Goal: Task Accomplishment & Management: Manage account settings

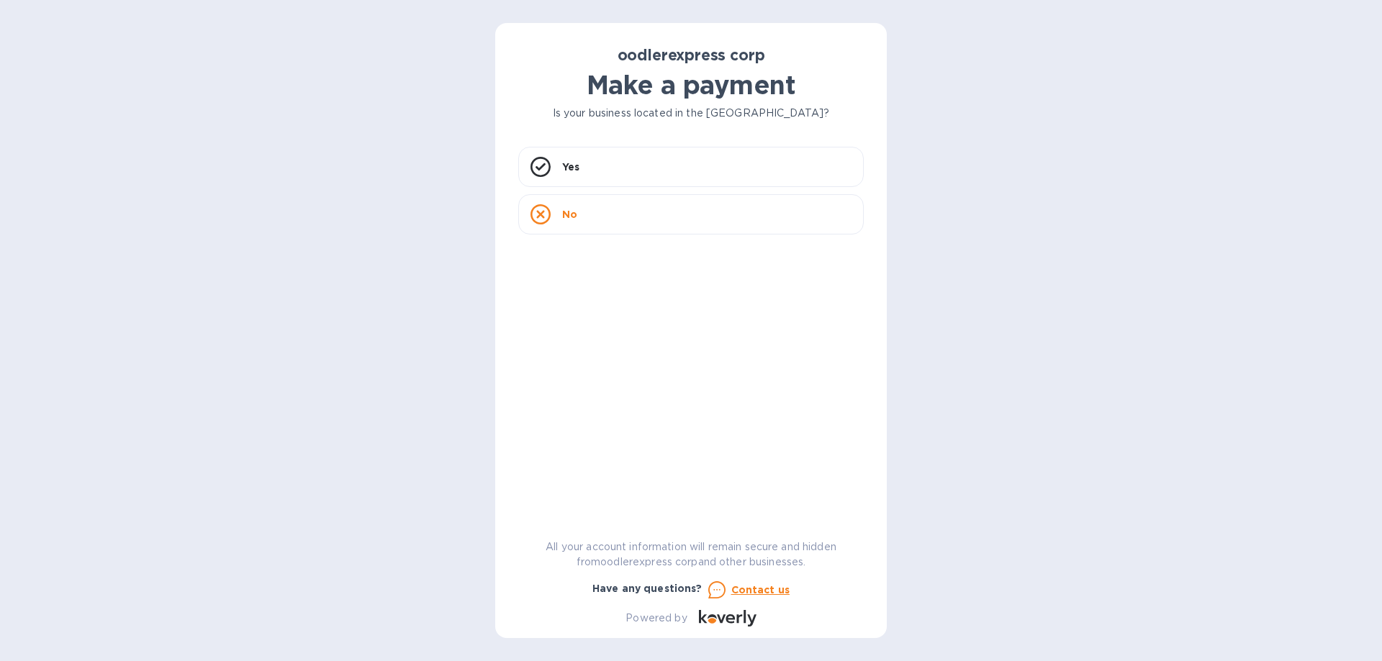
click at [557, 219] on div "No" at bounding box center [690, 214] width 345 height 40
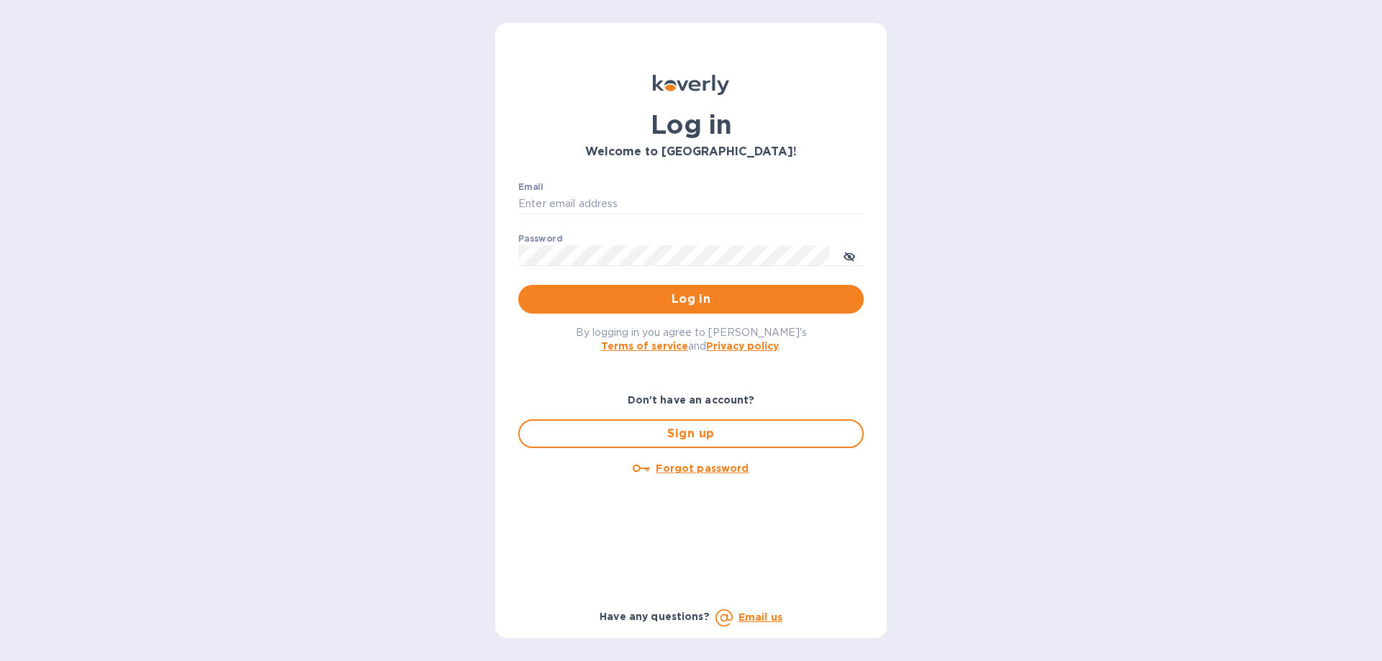
type input "oodlerexpress@gmail.com"
click at [616, 201] on input "oodlerexpress@gmail.com" at bounding box center [690, 205] width 345 height 22
click at [545, 297] on span "Log in" at bounding box center [691, 299] width 322 height 17
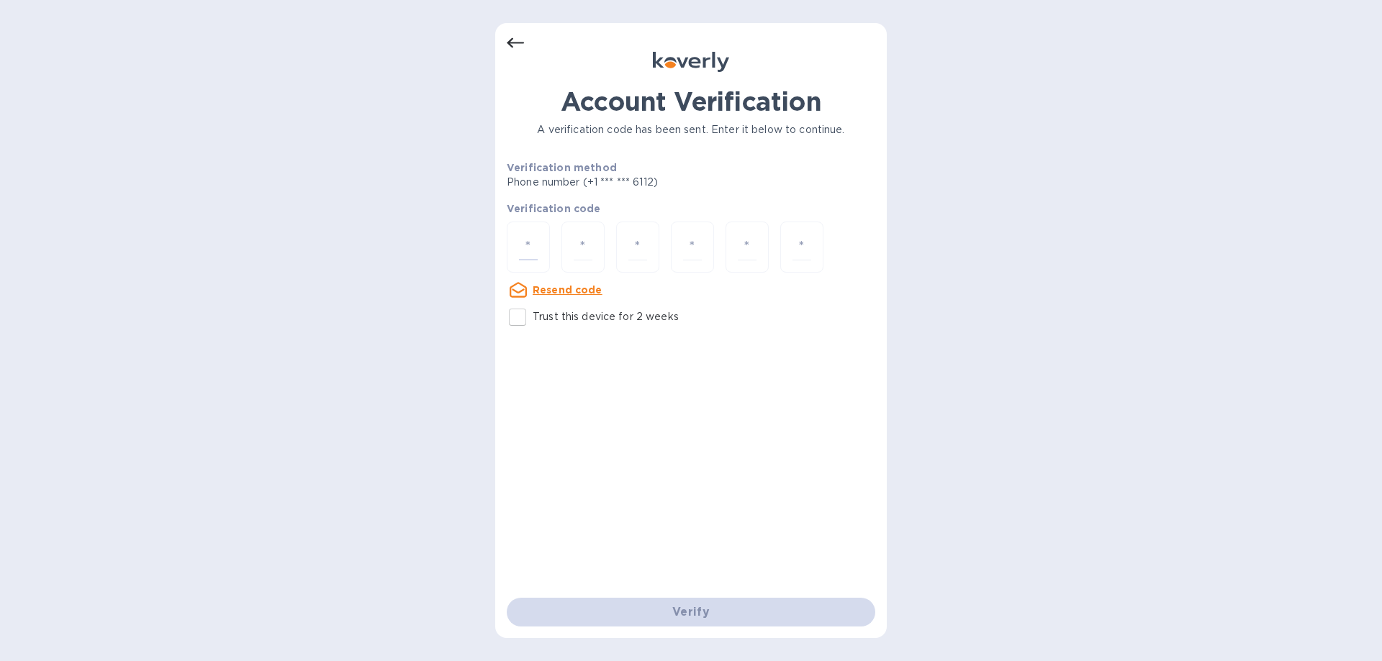
click at [533, 242] on input "number" at bounding box center [528, 247] width 19 height 27
click at [517, 315] on input "Trust this device for 2 weeks" at bounding box center [517, 317] width 30 height 30
checkbox input "true"
click at [527, 232] on div at bounding box center [528, 247] width 43 height 51
type input "5"
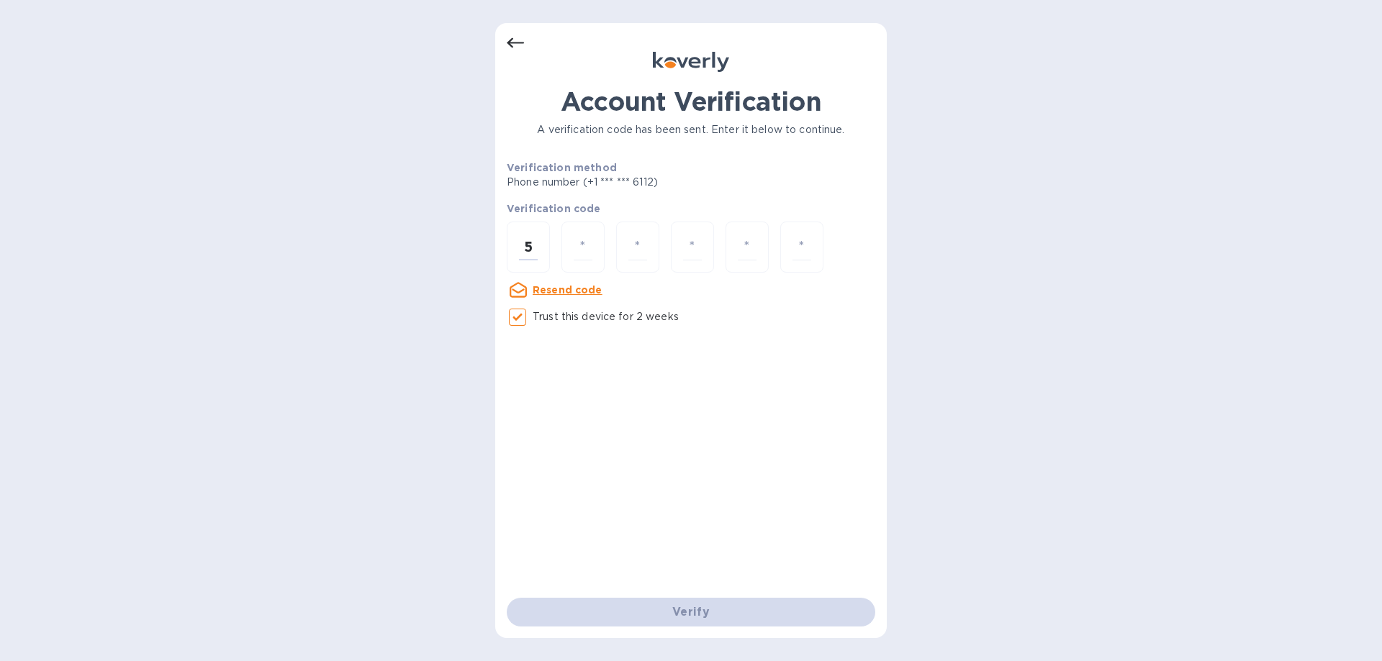
type input "1"
type input "9"
type input "7"
type input "2"
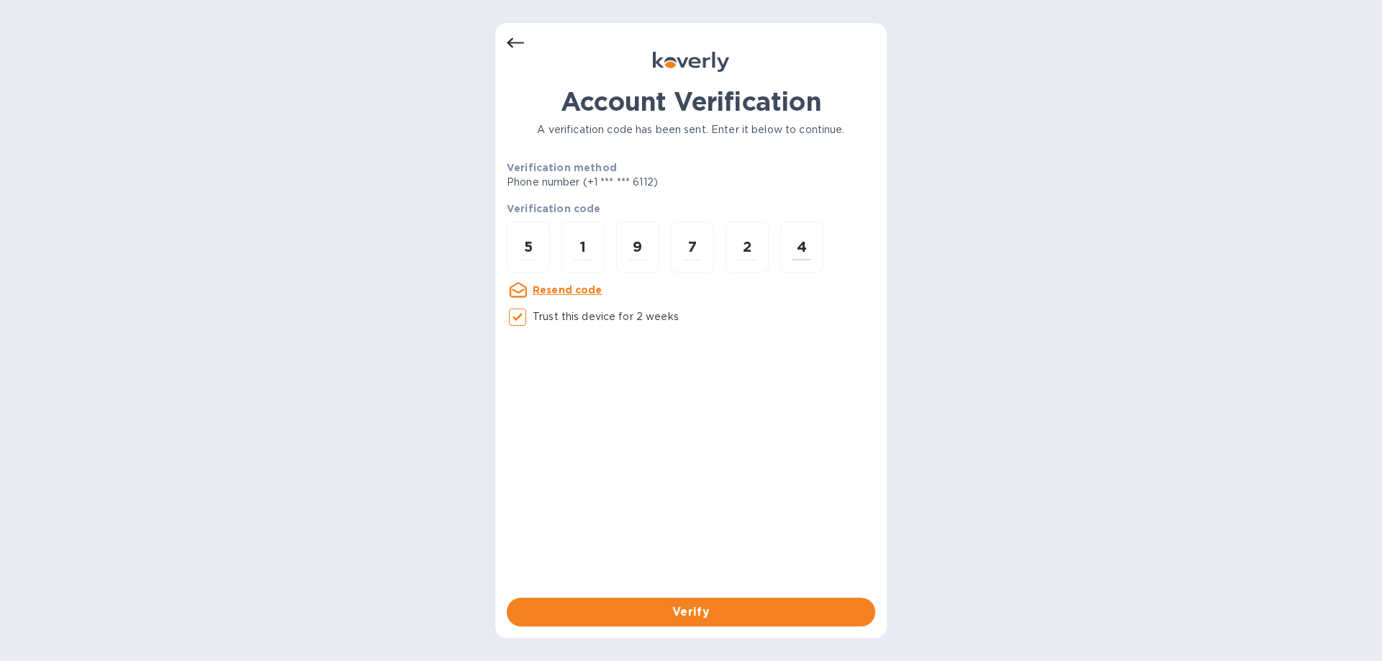
type input "4"
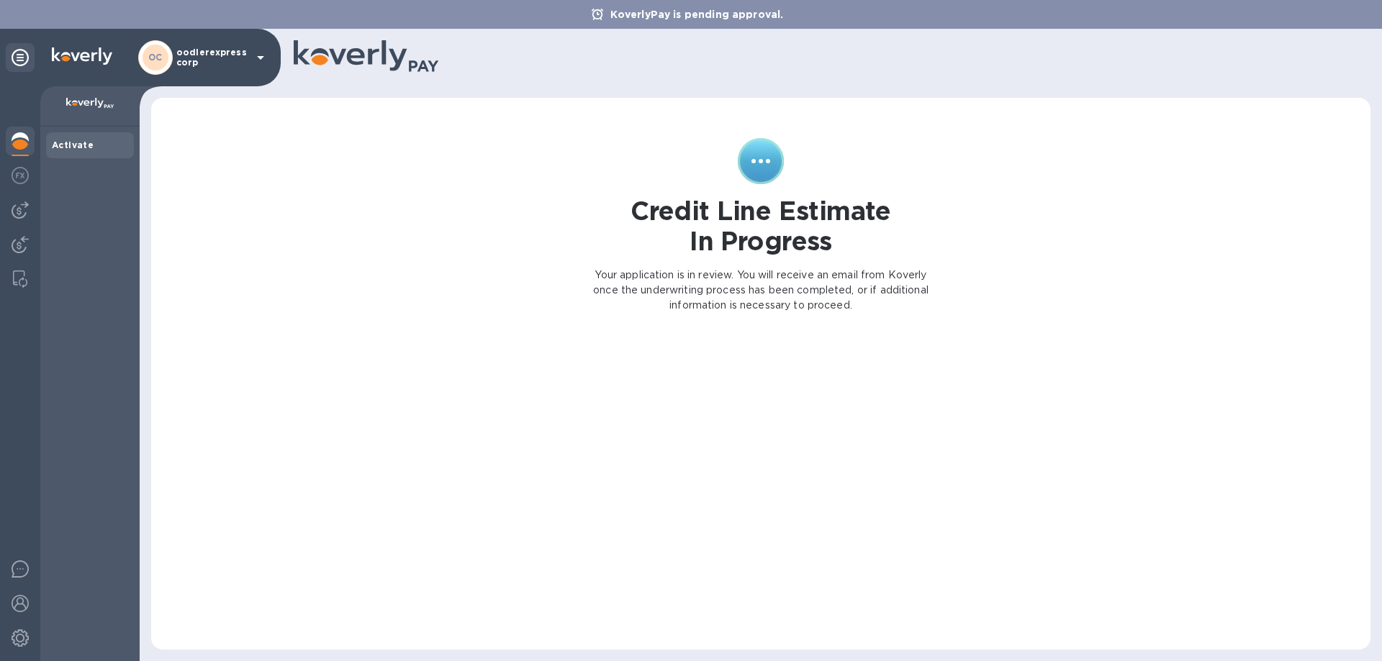
click at [27, 241] on img at bounding box center [20, 244] width 17 height 17
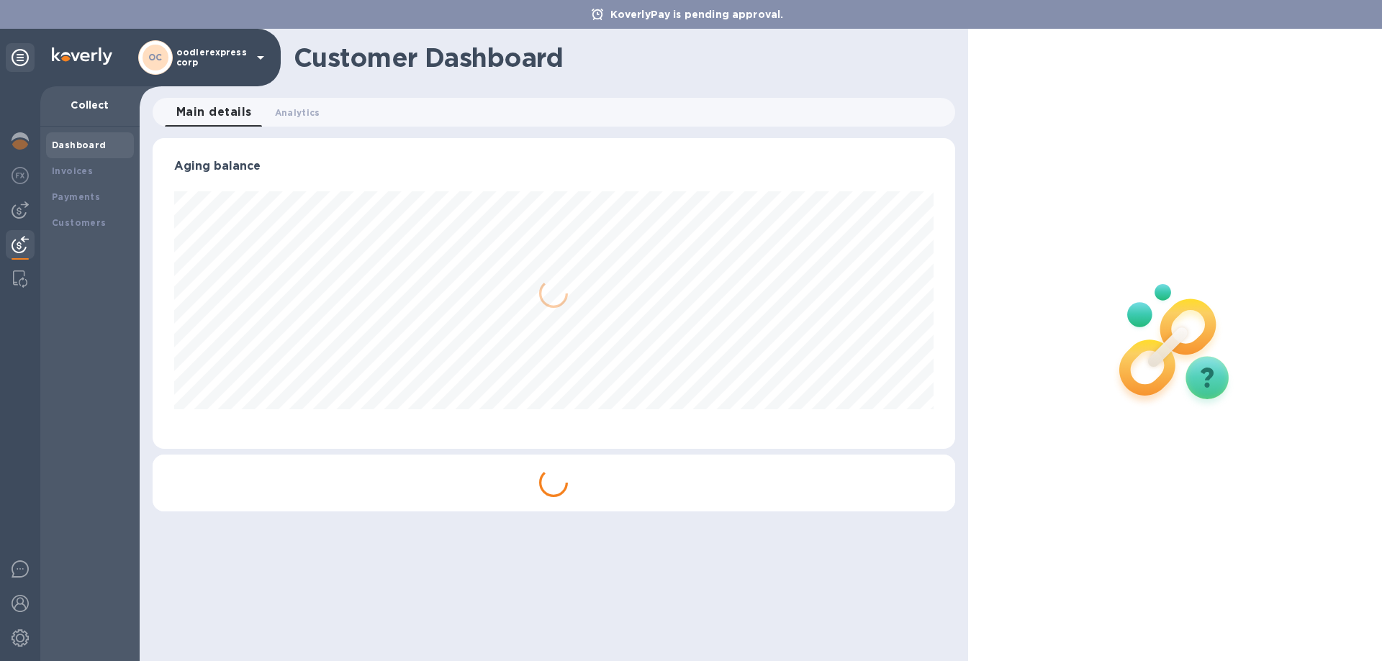
scroll to position [311, 802]
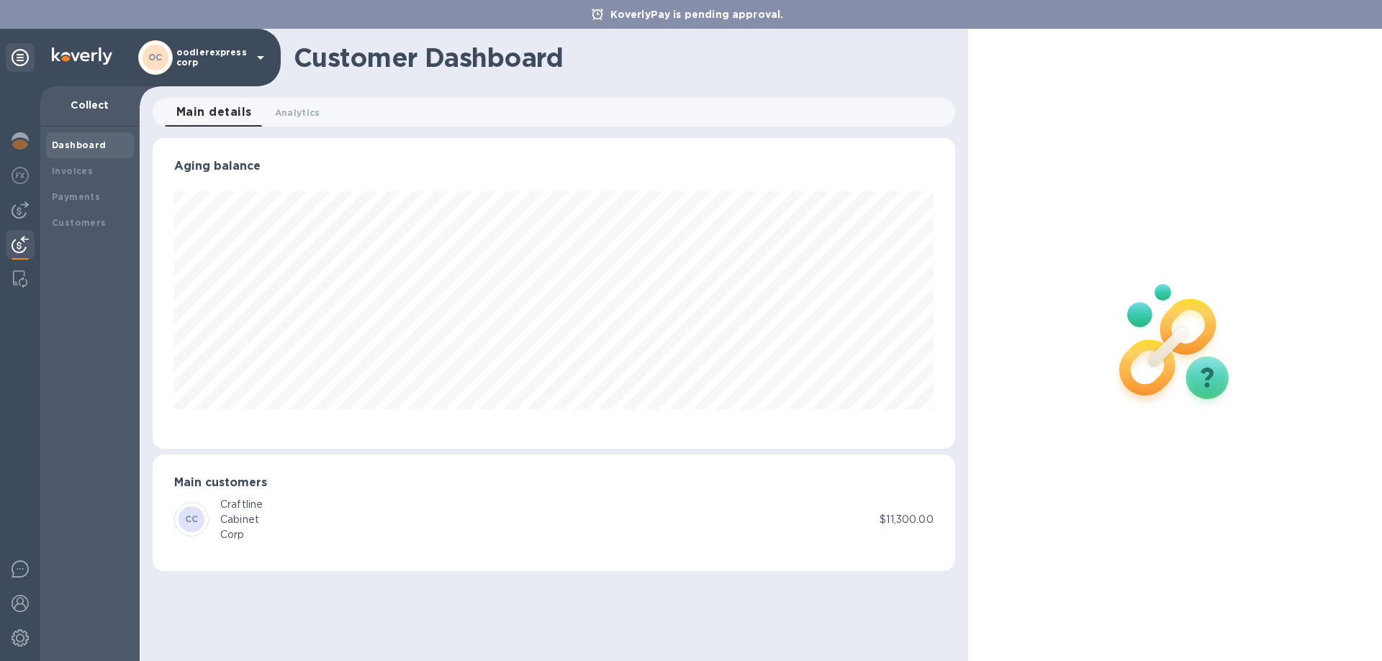
click at [20, 207] on img at bounding box center [20, 209] width 17 height 17
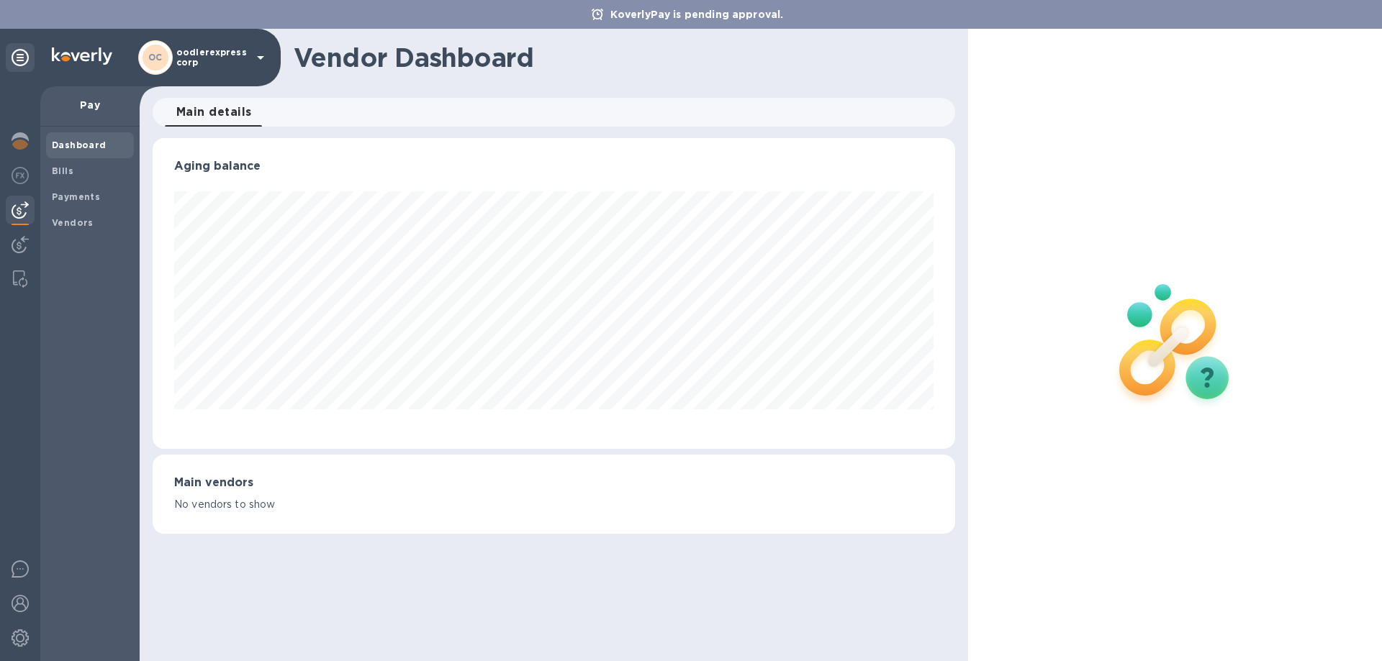
scroll to position [311, 802]
click at [88, 179] on div "Bills" at bounding box center [90, 171] width 88 height 26
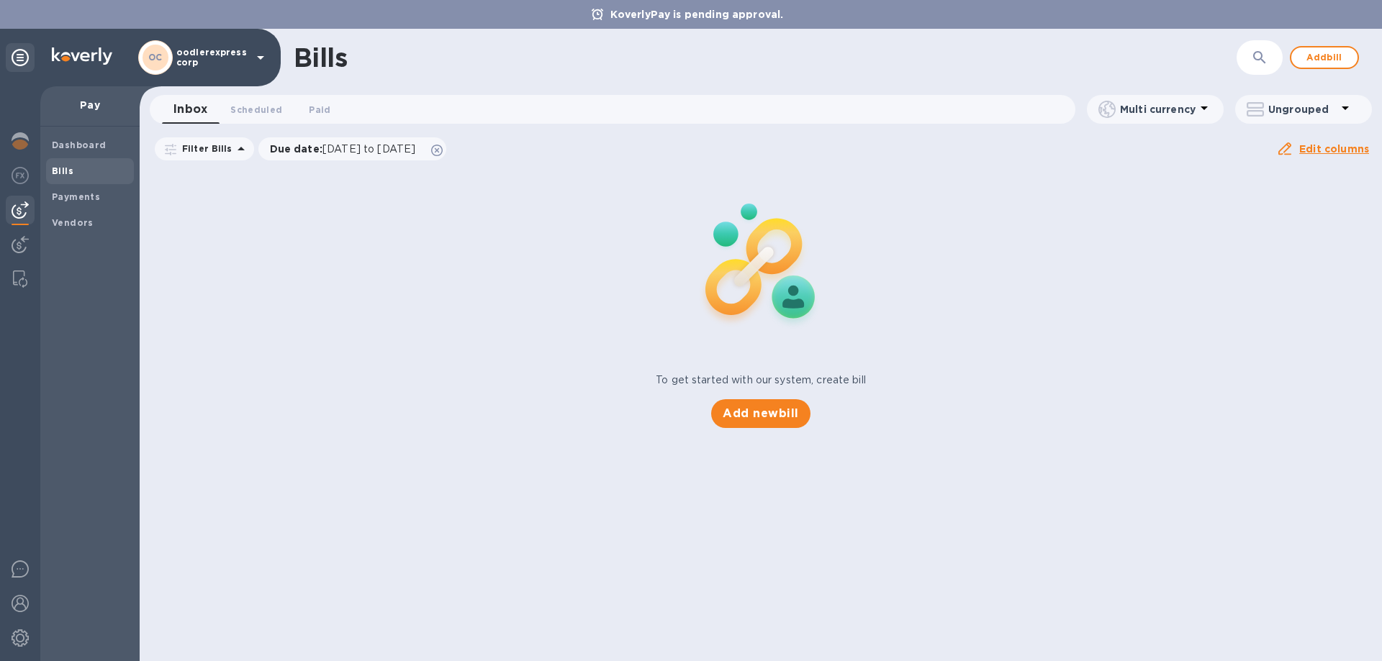
click at [757, 407] on span "Add new bill" at bounding box center [761, 413] width 76 height 17
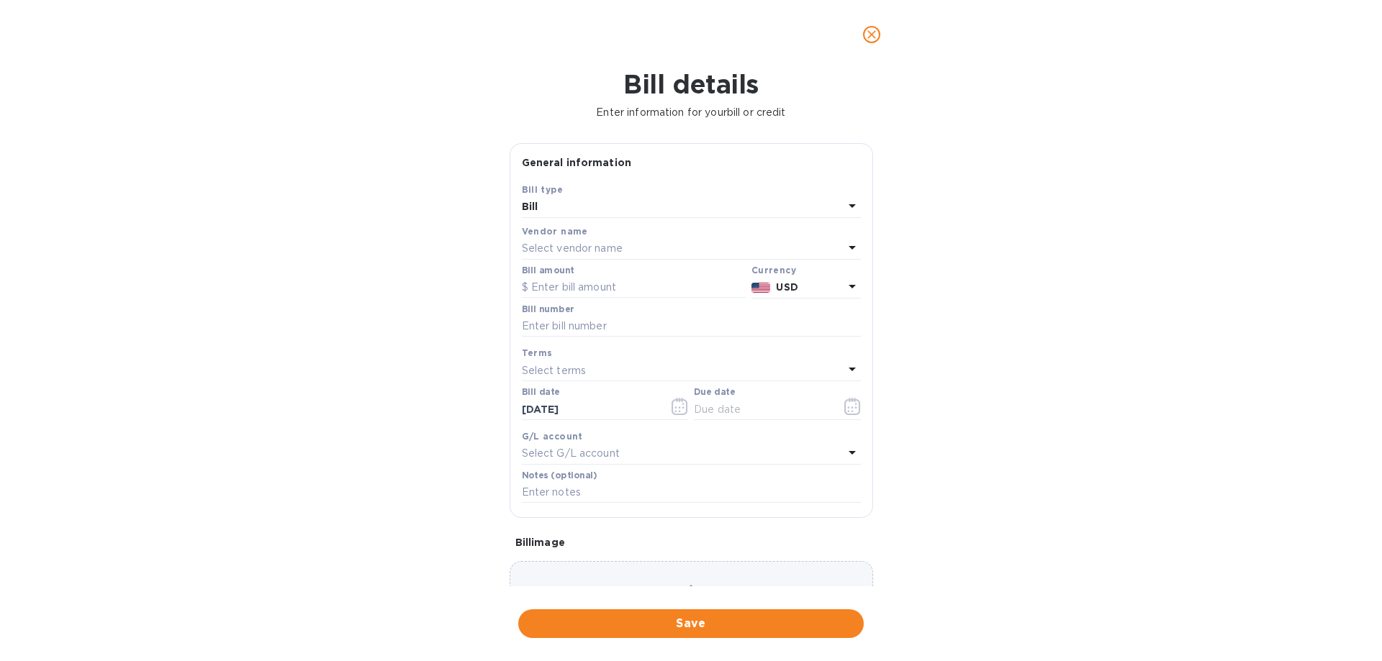
click at [612, 204] on div "Bill" at bounding box center [683, 207] width 322 height 20
click at [610, 199] on div "Bill type Bill Credit" at bounding box center [691, 249] width 339 height 107
click at [591, 183] on div "Bill type" at bounding box center [691, 189] width 339 height 15
click at [582, 255] on p "Select vendor name" at bounding box center [572, 248] width 101 height 15
click at [566, 331] on p "DOS Express" at bounding box center [685, 330] width 304 height 15
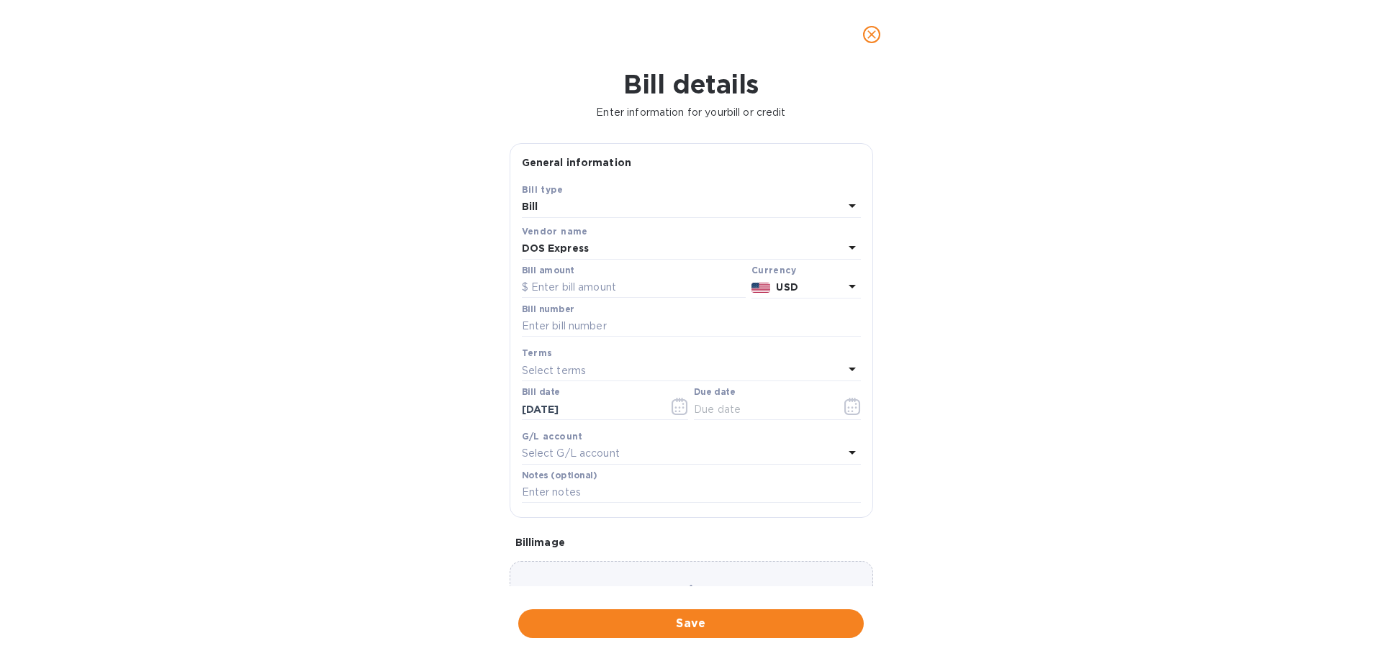
click at [553, 283] on input "text" at bounding box center [634, 288] width 224 height 22
type input "2,291.0"
click at [603, 324] on input "text" at bounding box center [691, 327] width 339 height 22
click at [523, 322] on input "61" at bounding box center [691, 327] width 339 height 22
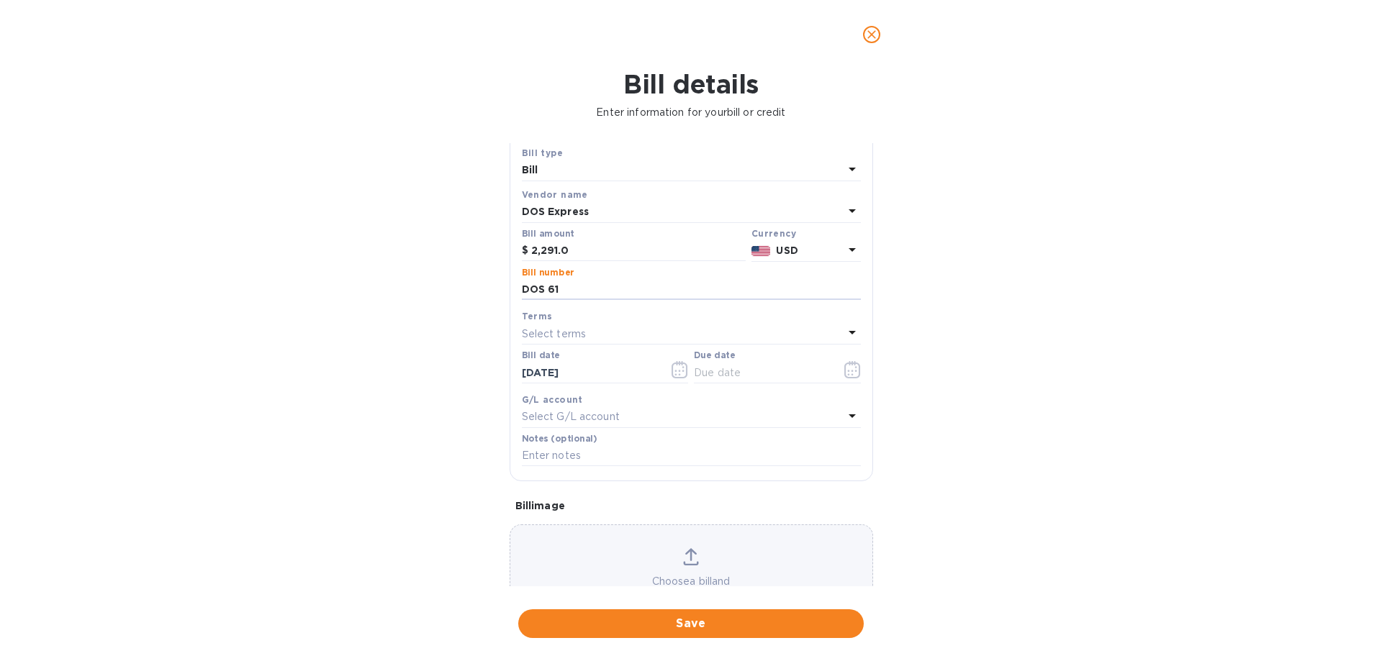
scroll to position [72, 0]
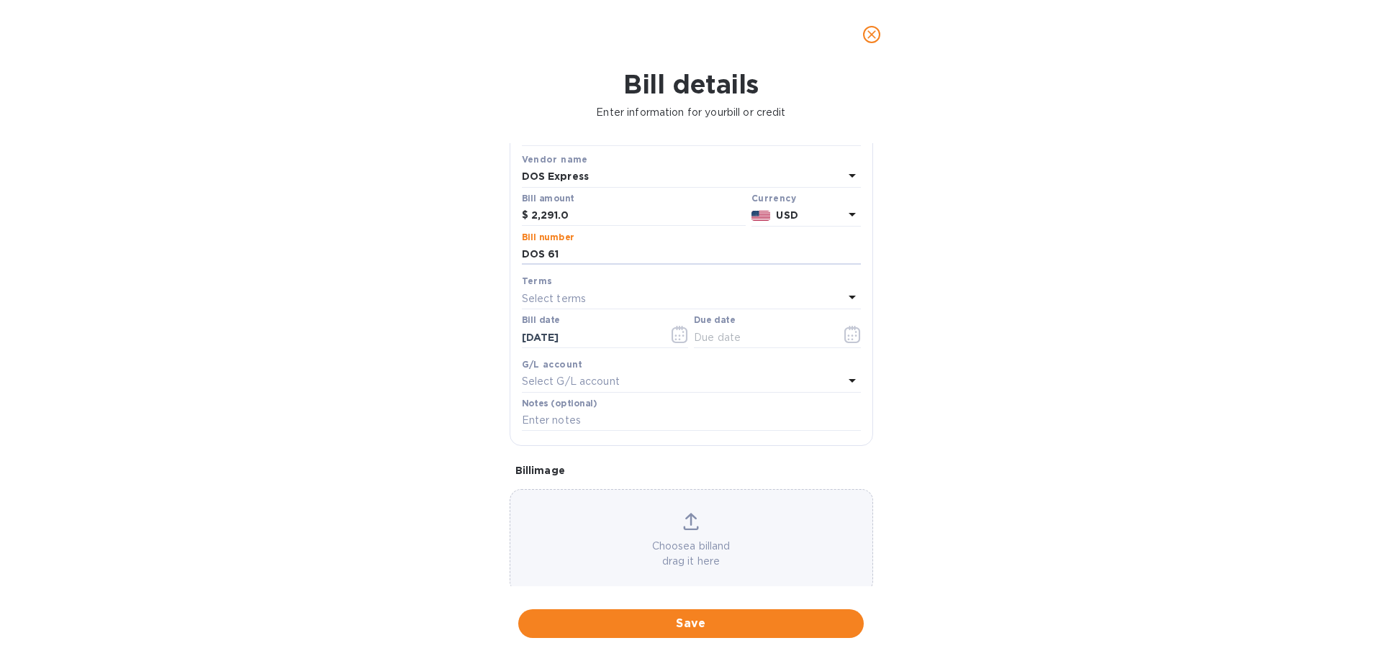
type input "DOS 61"
click at [612, 515] on div "Choose a bill and drag it here" at bounding box center [691, 541] width 362 height 56
click at [694, 617] on span "Save" at bounding box center [691, 623] width 322 height 17
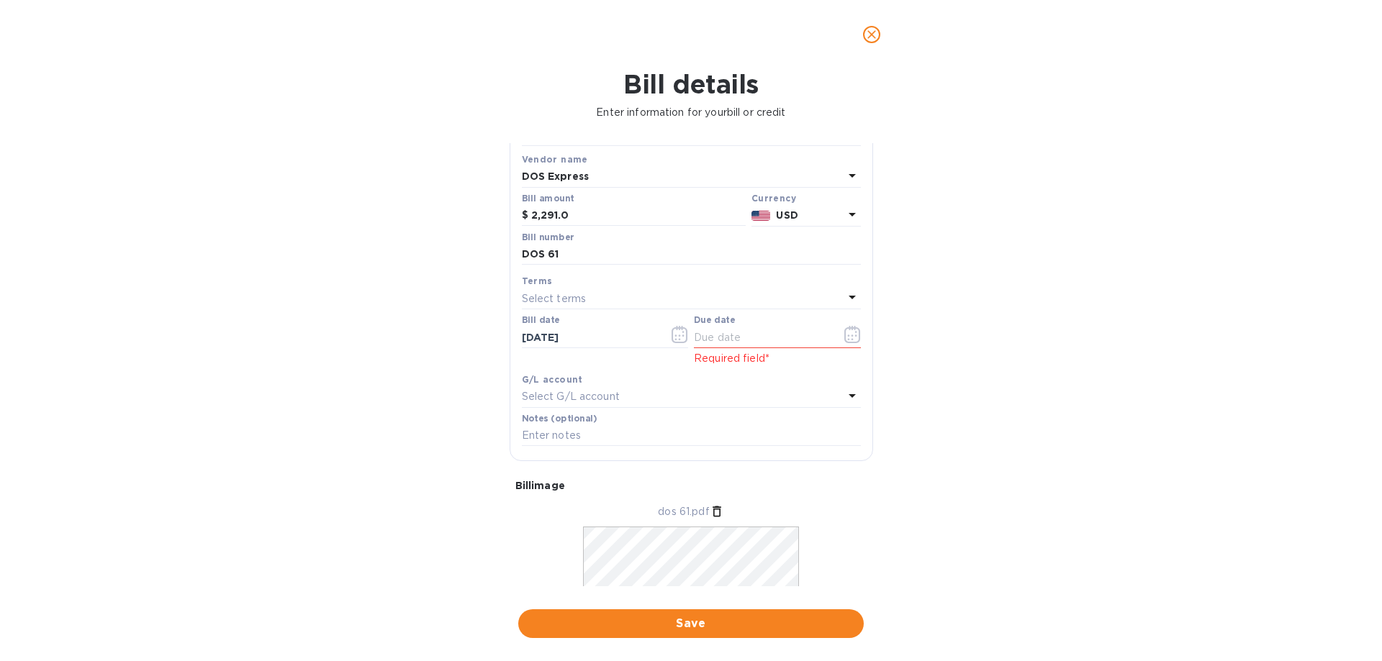
click at [844, 335] on icon "button" at bounding box center [852, 334] width 17 height 17
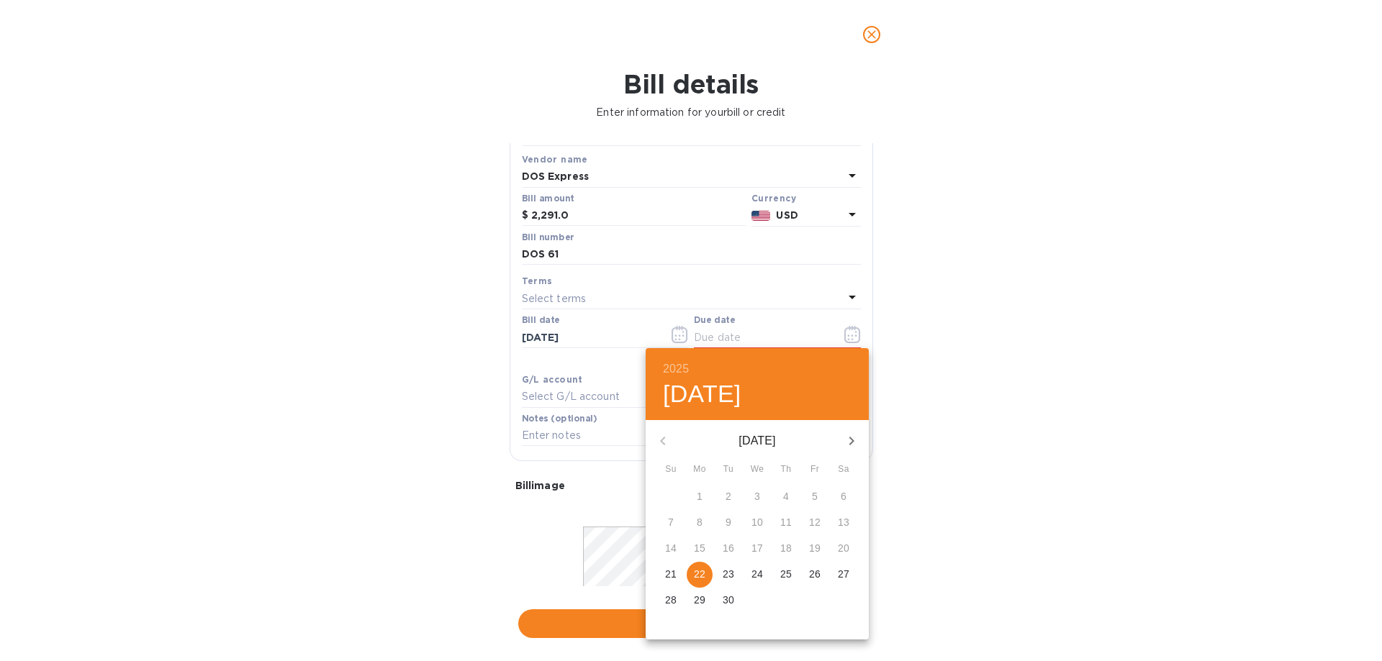
type input "09/22/2025"
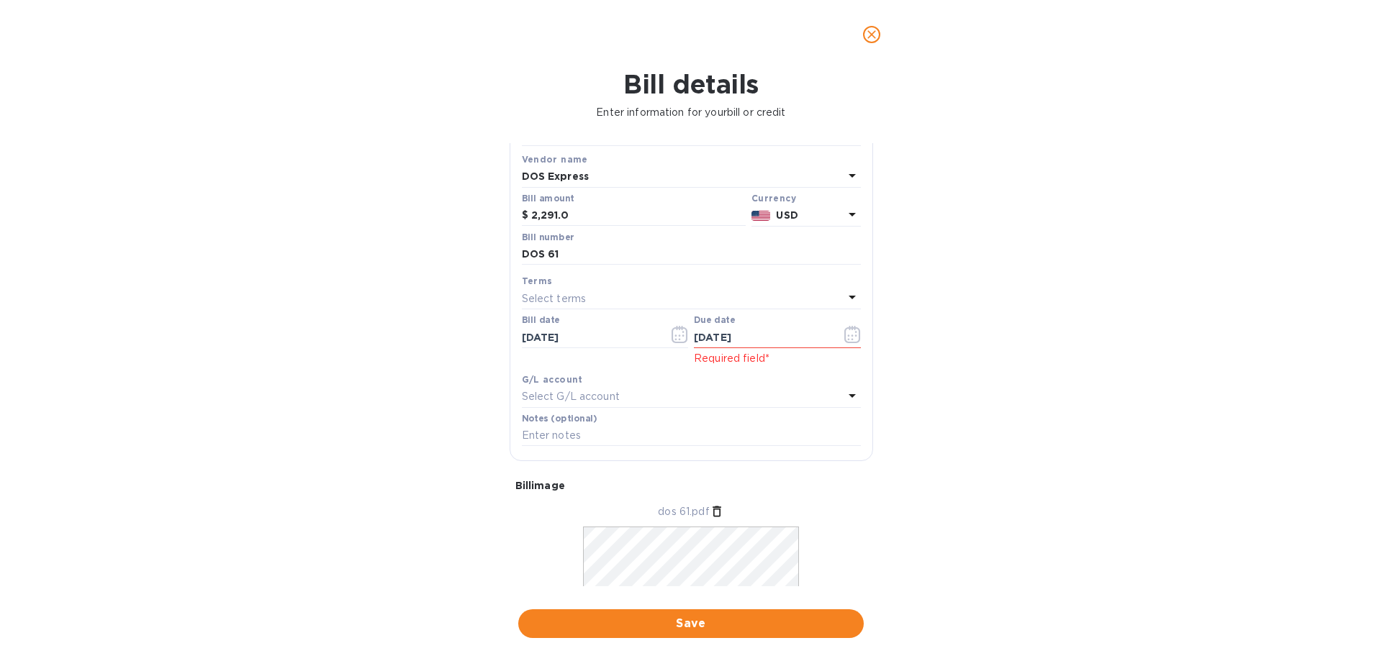
click at [646, 633] on button "Save" at bounding box center [690, 624] width 345 height 29
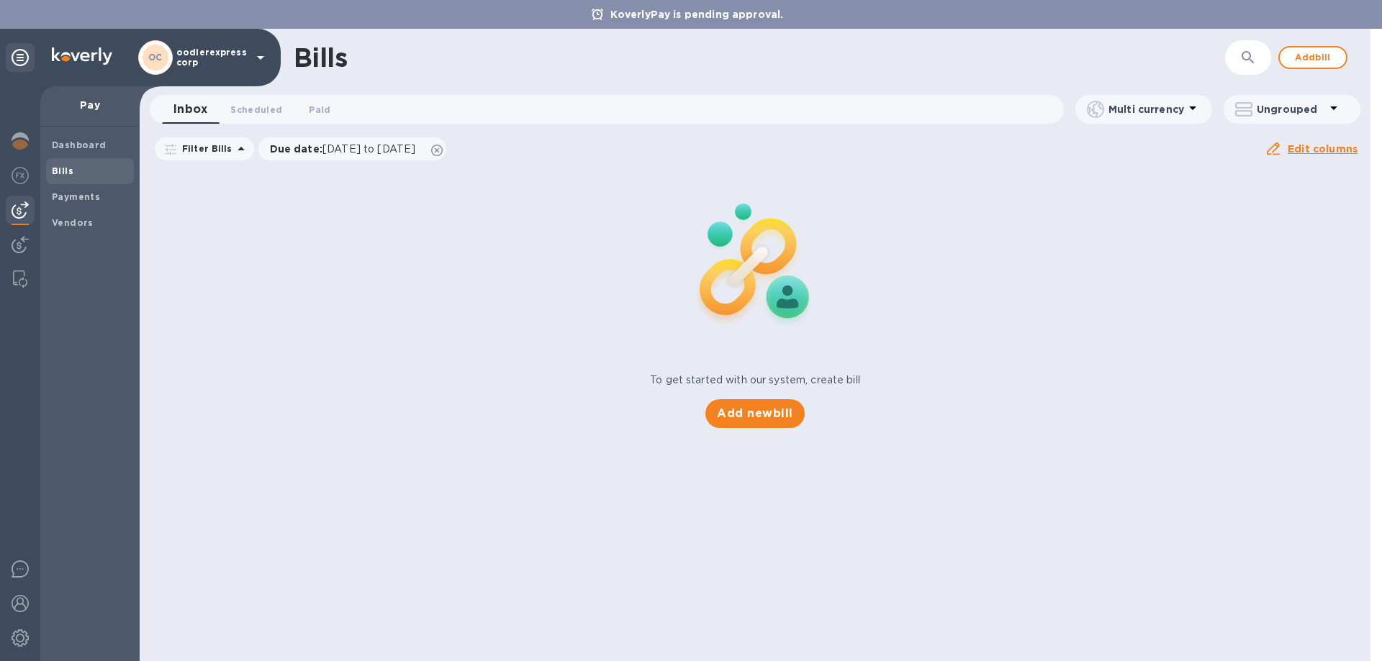
click at [783, 420] on div "Bills ​ Add bill Inbox 0 Scheduled 0 Paid 0 Multi currency Ungrouped Filter Bil…" at bounding box center [755, 345] width 1231 height 633
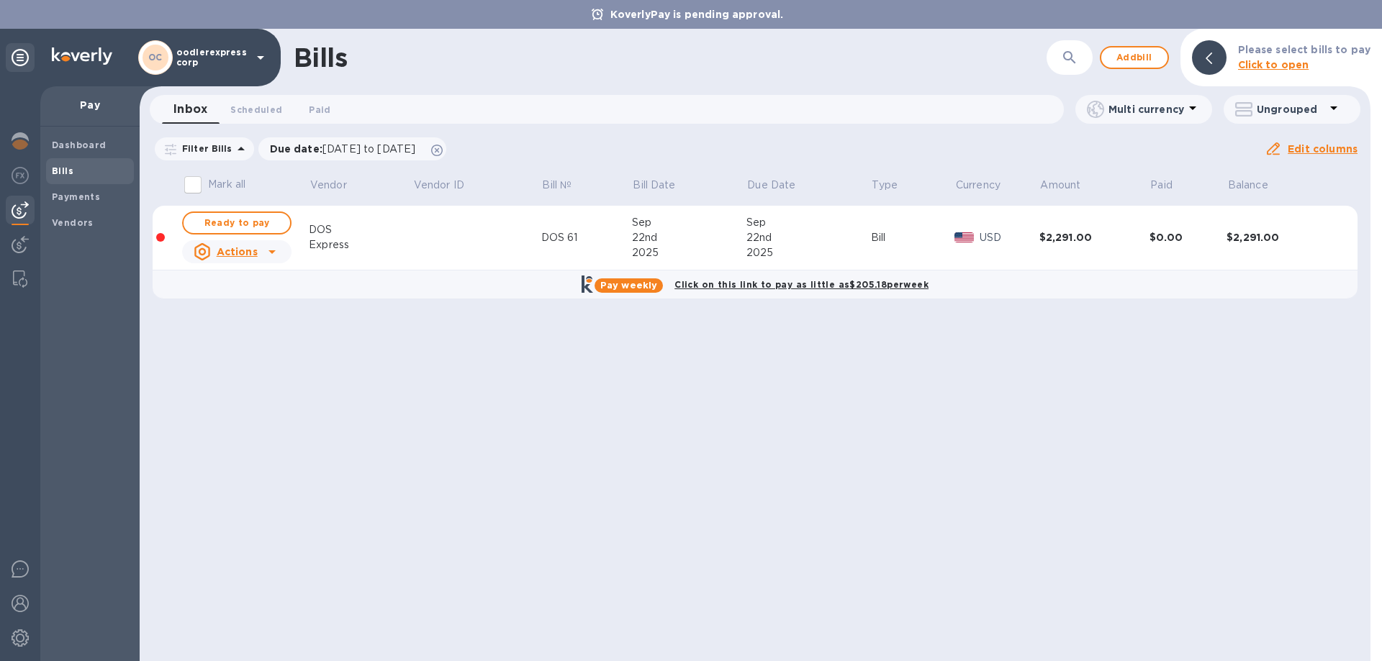
click at [1146, 57] on span "Add bill" at bounding box center [1134, 57] width 43 height 17
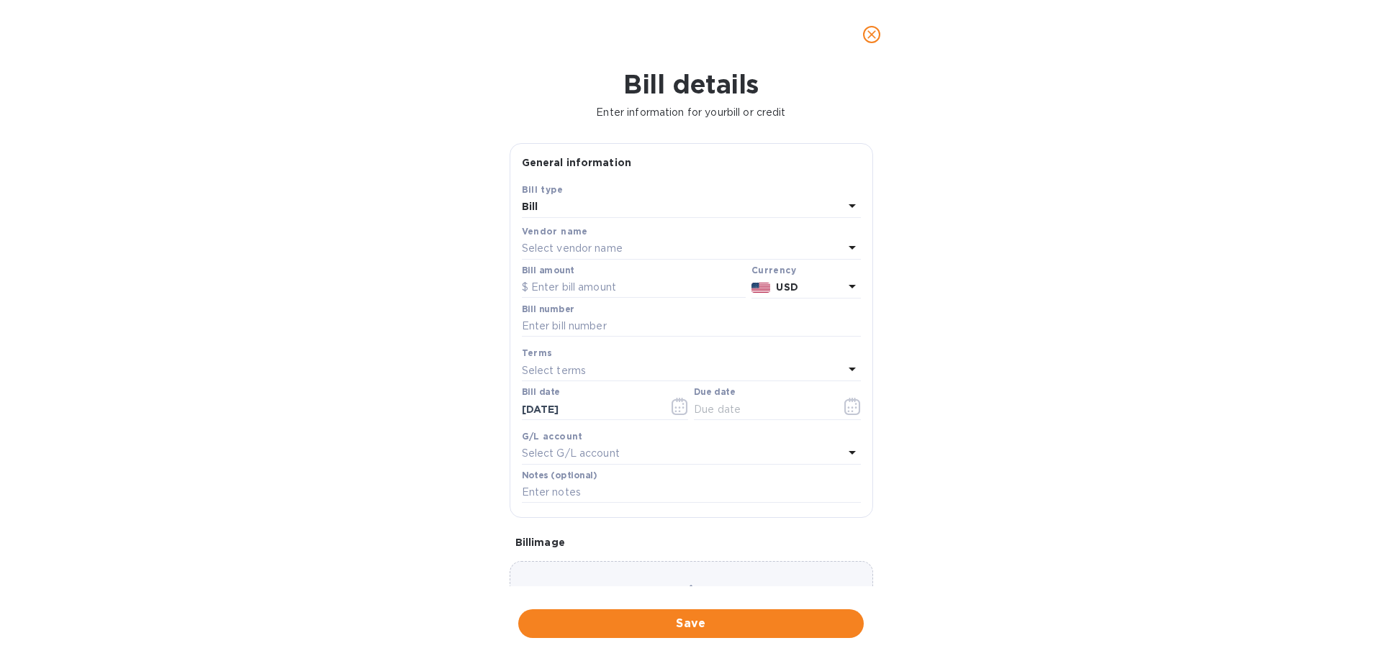
click at [561, 249] on p "Select vendor name" at bounding box center [572, 248] width 101 height 15
click at [566, 327] on p "DOS Express" at bounding box center [685, 330] width 304 height 15
click at [561, 289] on input "text" at bounding box center [634, 288] width 224 height 22
type input "700"
click at [576, 335] on input "text" at bounding box center [691, 327] width 339 height 22
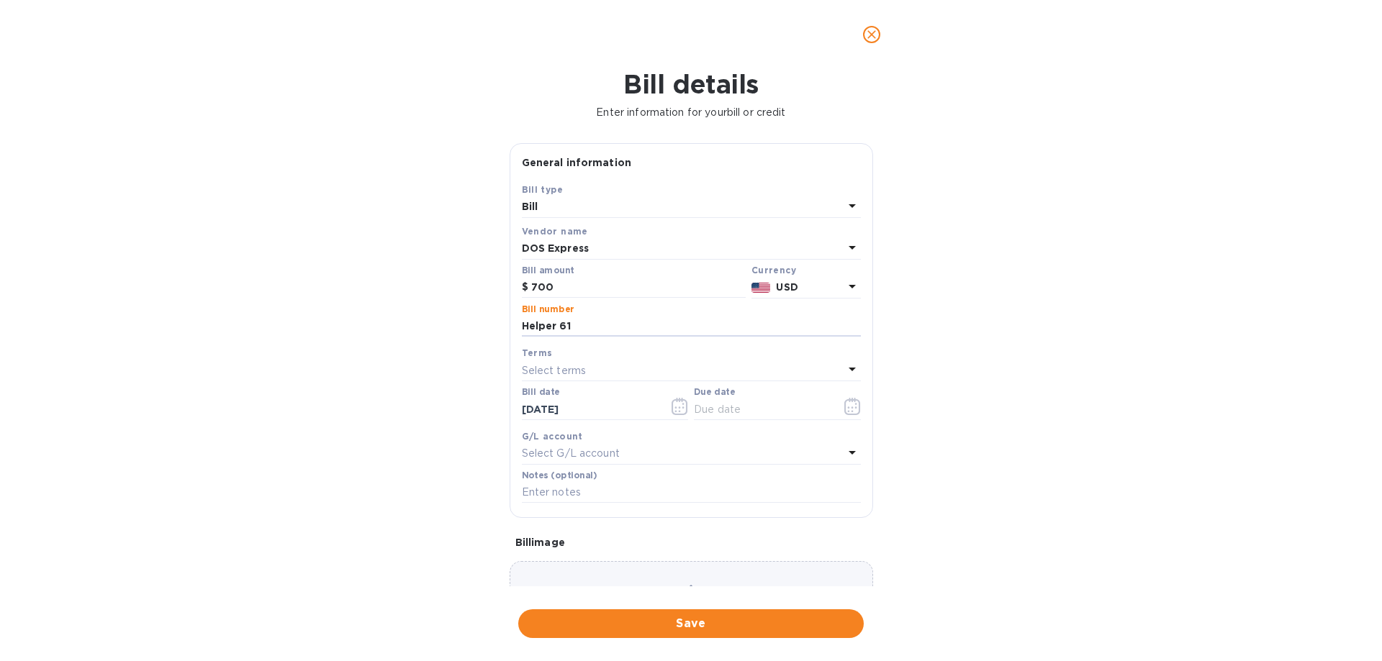
type input "Helper 61"
click at [844, 405] on icon "button" at bounding box center [852, 406] width 17 height 17
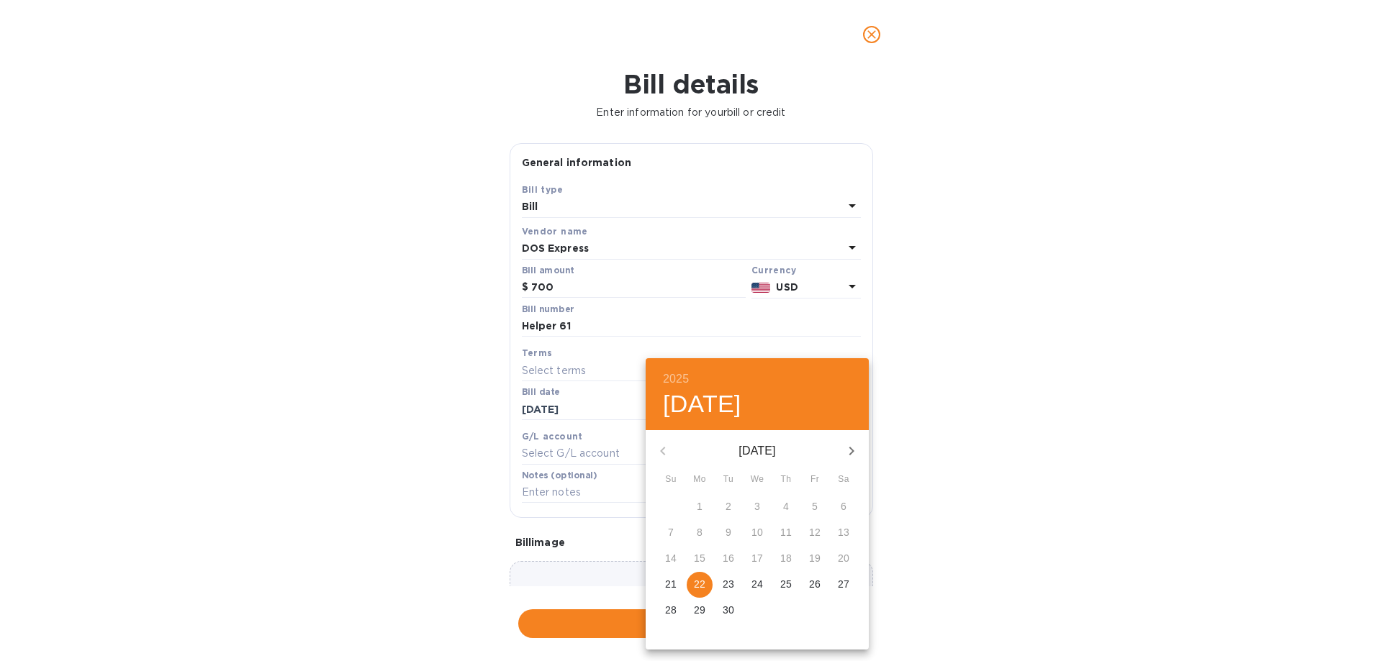
type input "09/22/2025"
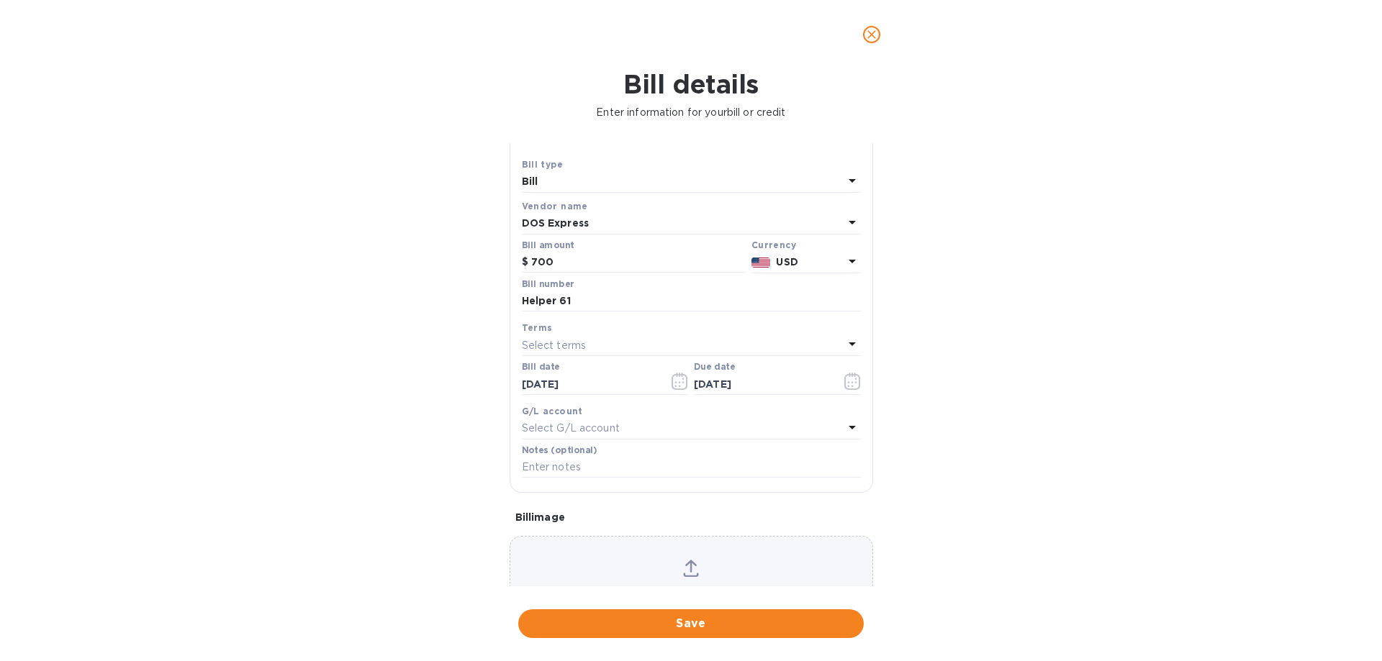
scroll to position [96, 0]
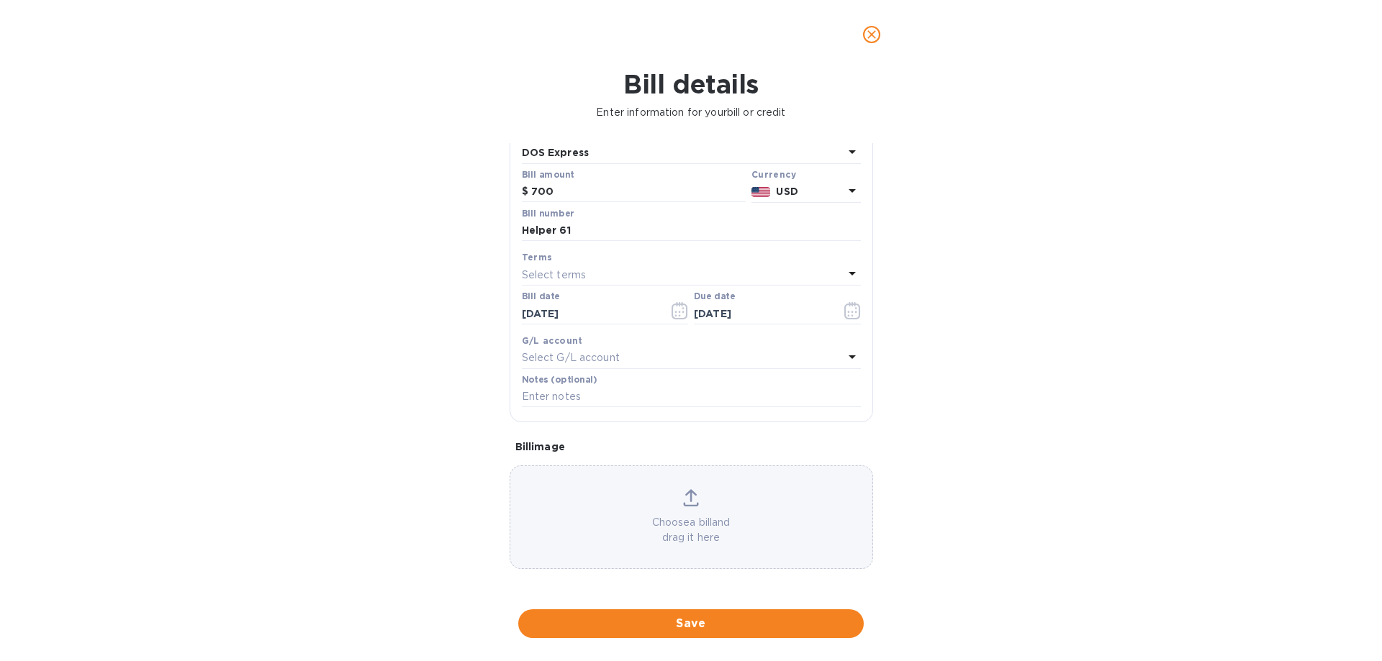
click at [682, 521] on p "Choose a bill and drag it here" at bounding box center [691, 530] width 362 height 30
click at [697, 613] on button "Save" at bounding box center [690, 624] width 345 height 29
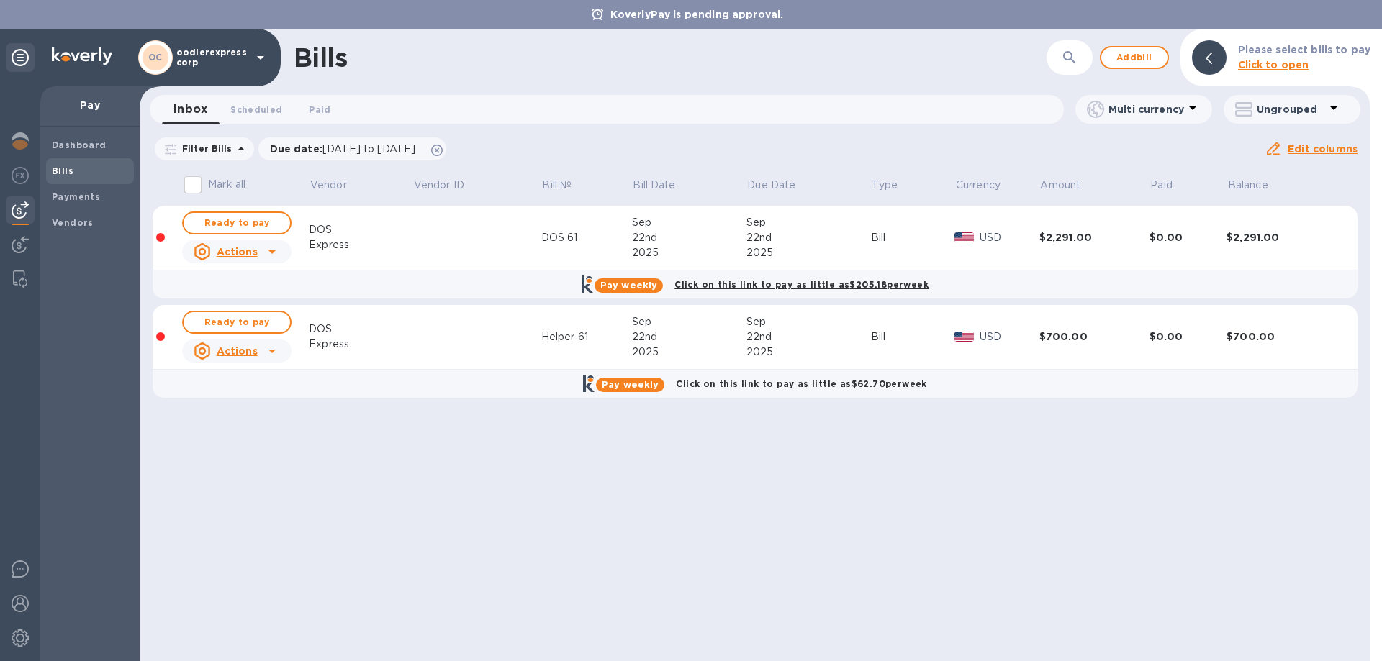
click at [267, 218] on span "Ready to pay" at bounding box center [236, 222] width 83 height 17
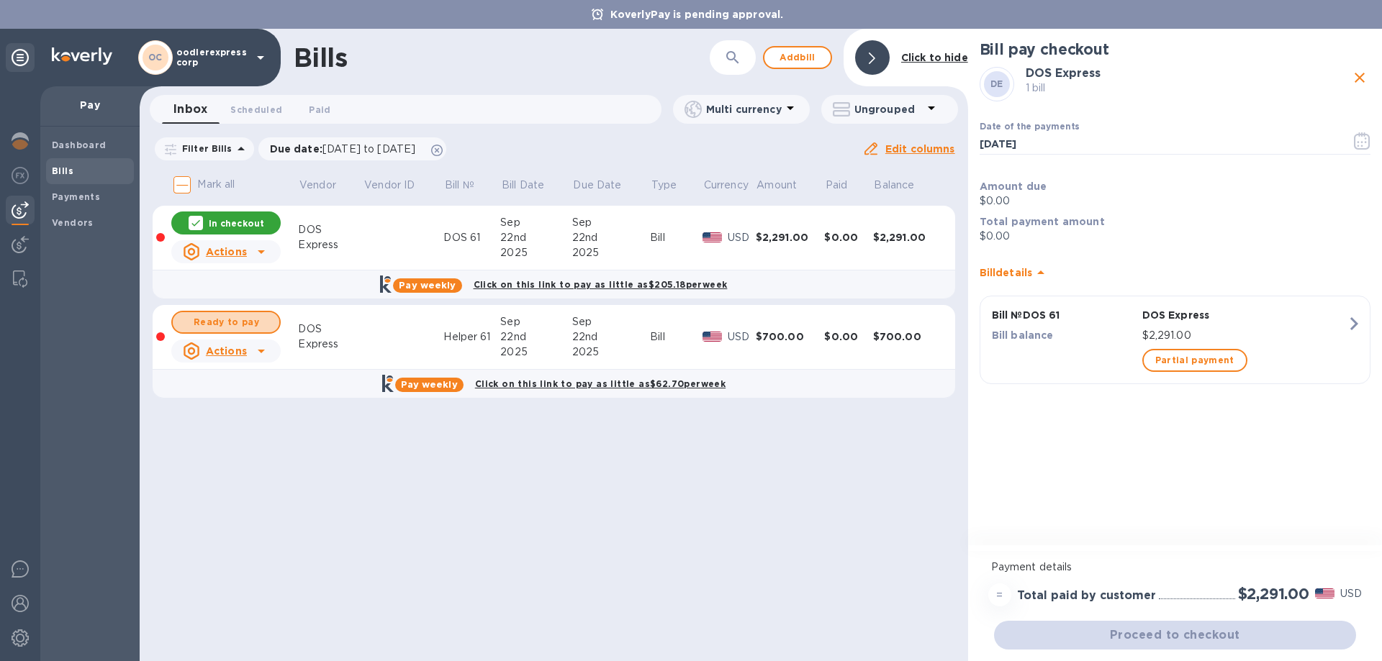
click at [218, 328] on span "Ready to pay" at bounding box center [225, 322] width 83 height 17
checkbox input "true"
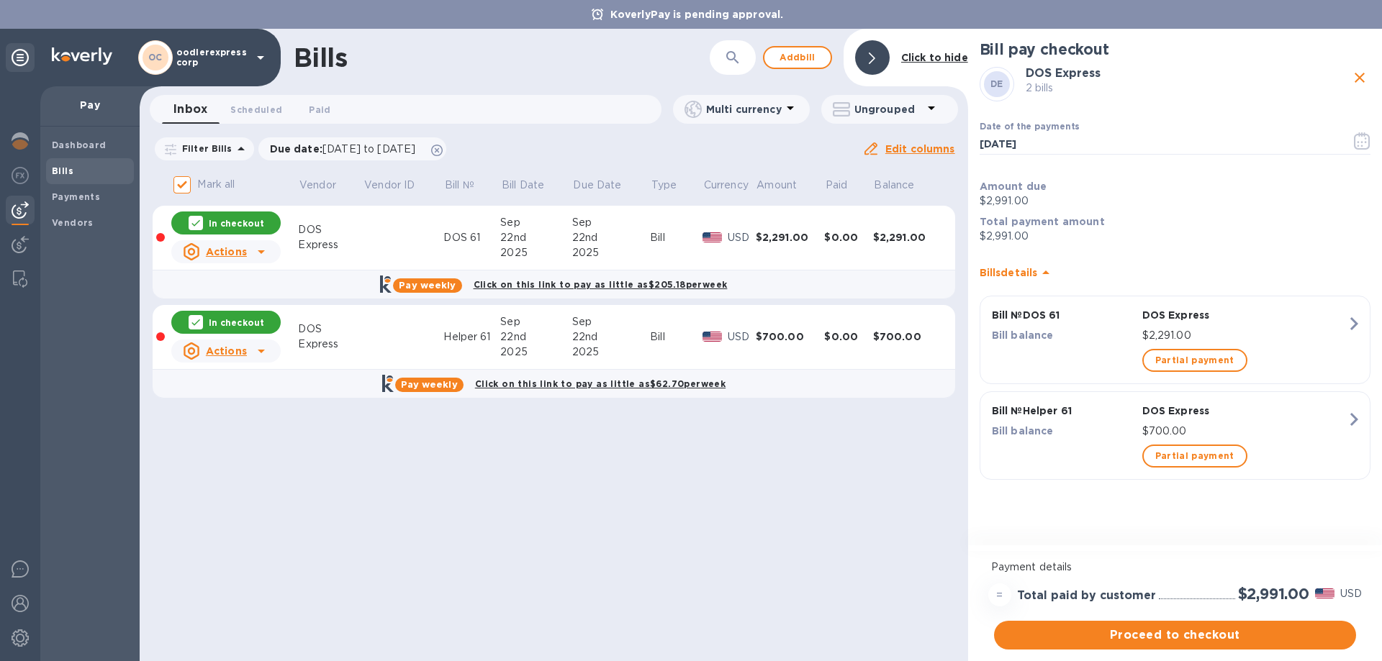
click at [1192, 633] on span "Proceed to checkout" at bounding box center [1174, 635] width 339 height 17
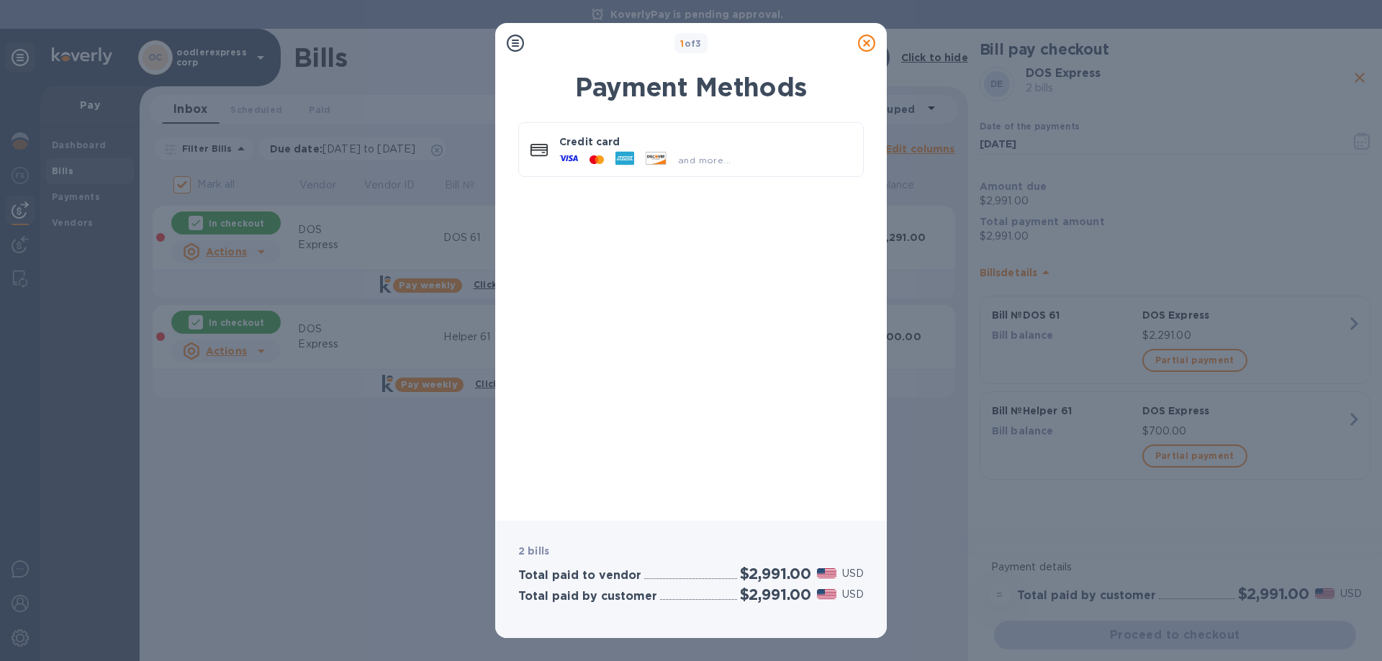
click at [651, 140] on p "Credit card" at bounding box center [705, 142] width 292 height 14
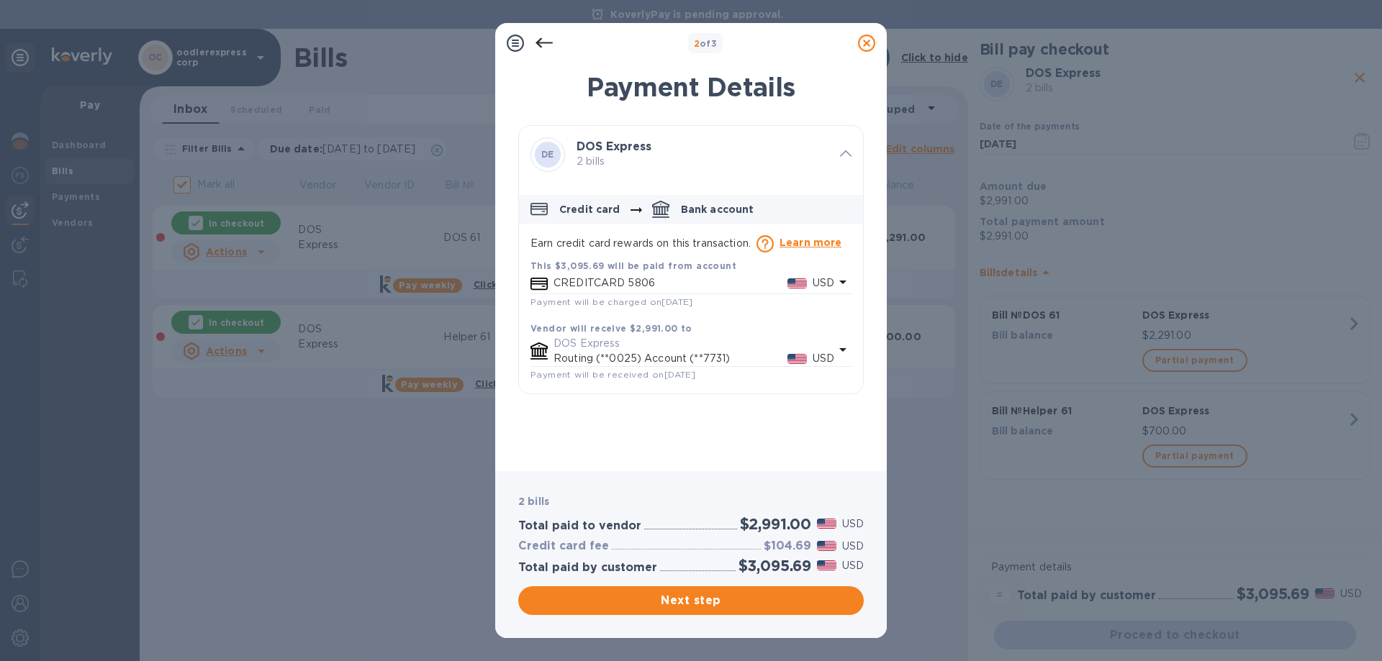
click at [699, 601] on span "Next step" at bounding box center [691, 600] width 322 height 17
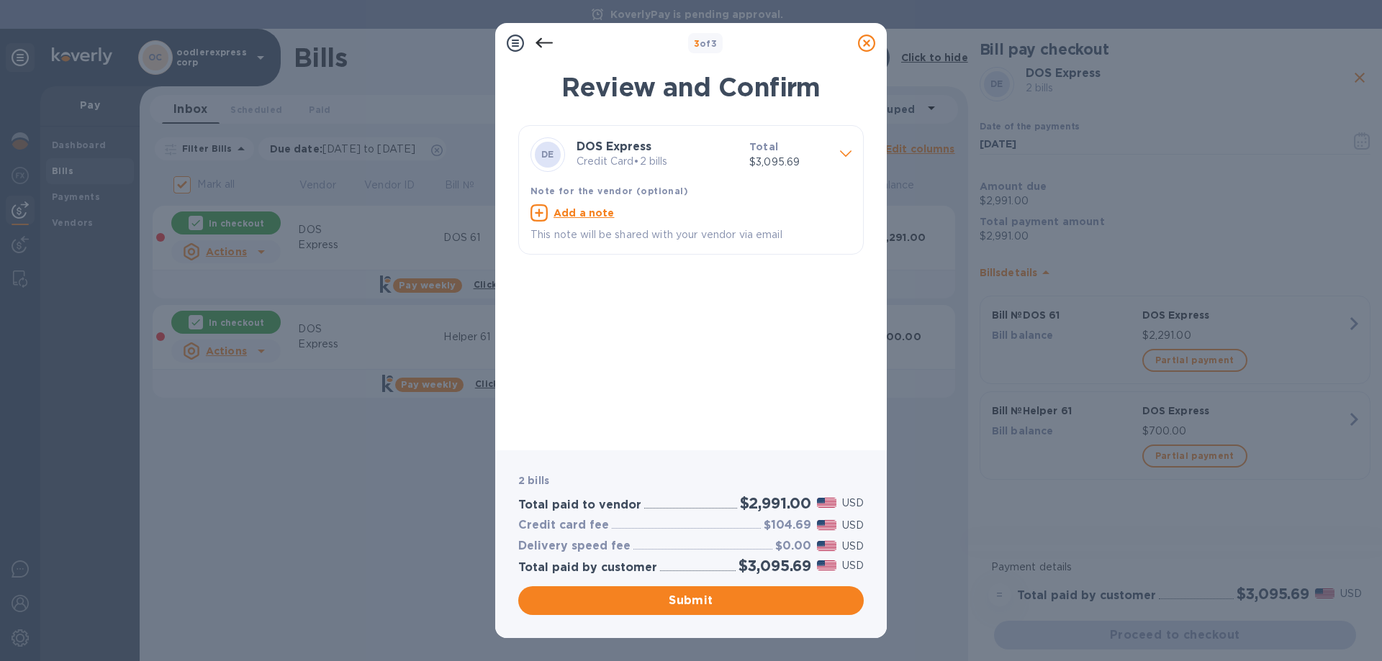
click at [698, 594] on span "Submit" at bounding box center [691, 600] width 322 height 17
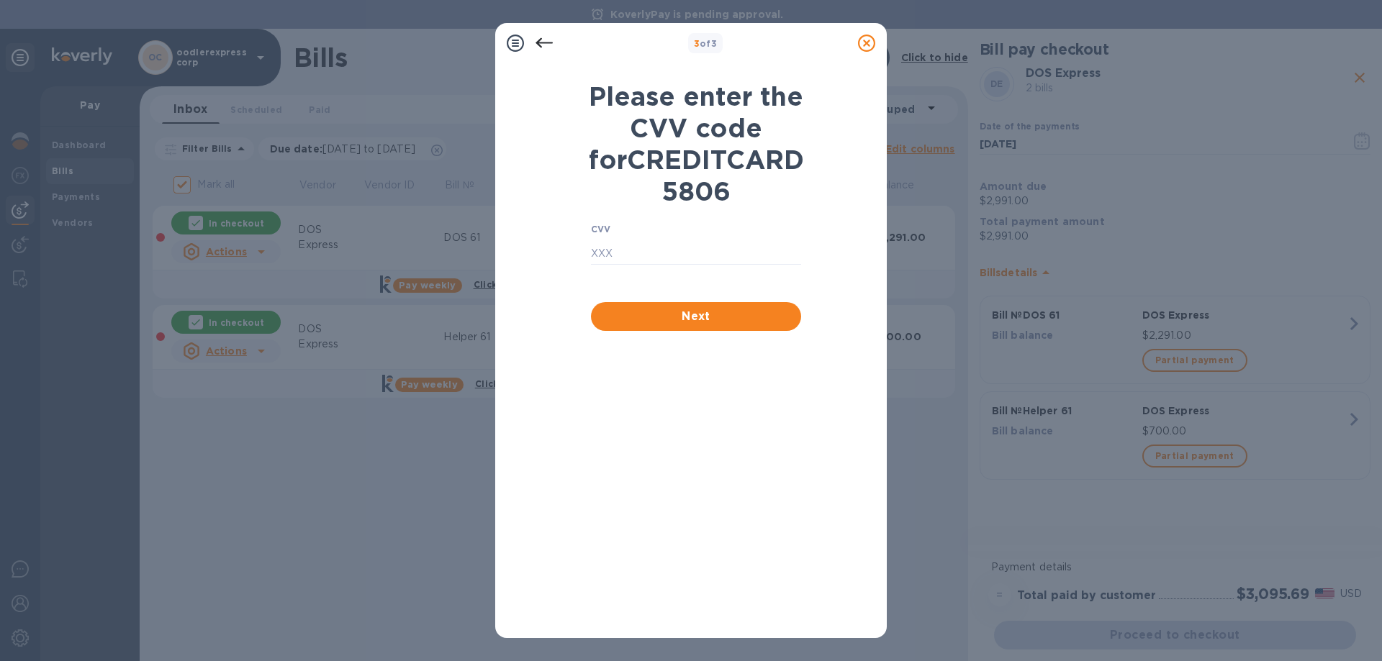
click at [670, 265] on input "text" at bounding box center [696, 254] width 210 height 22
type input "177"
click button "Next" at bounding box center [696, 316] width 210 height 29
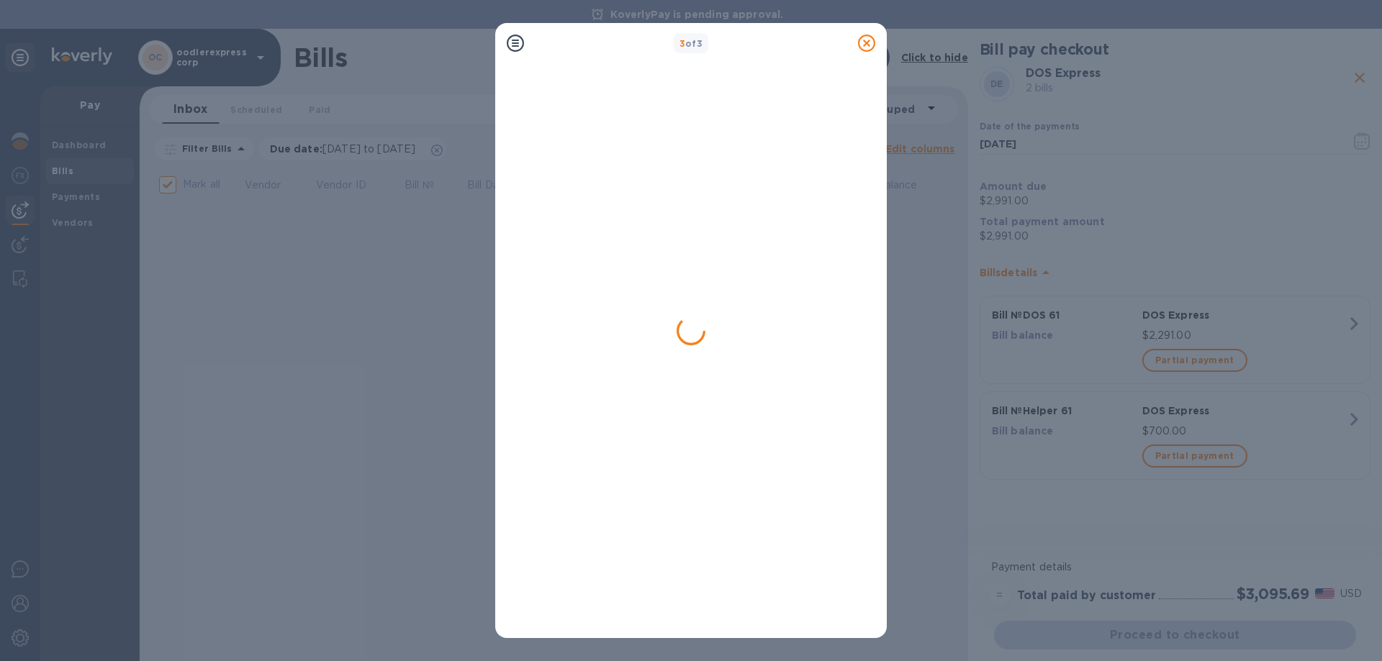
checkbox input "false"
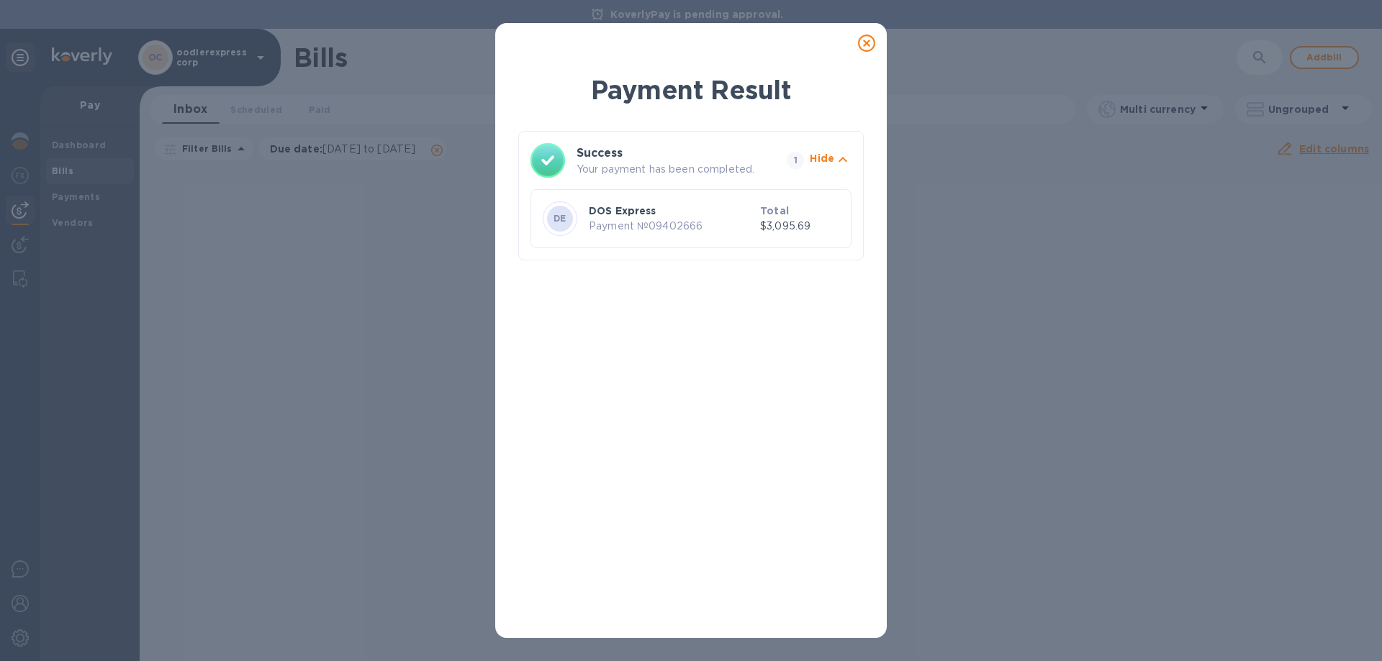
click at [869, 42] on icon at bounding box center [866, 43] width 17 height 17
